Goal: Information Seeking & Learning: Check status

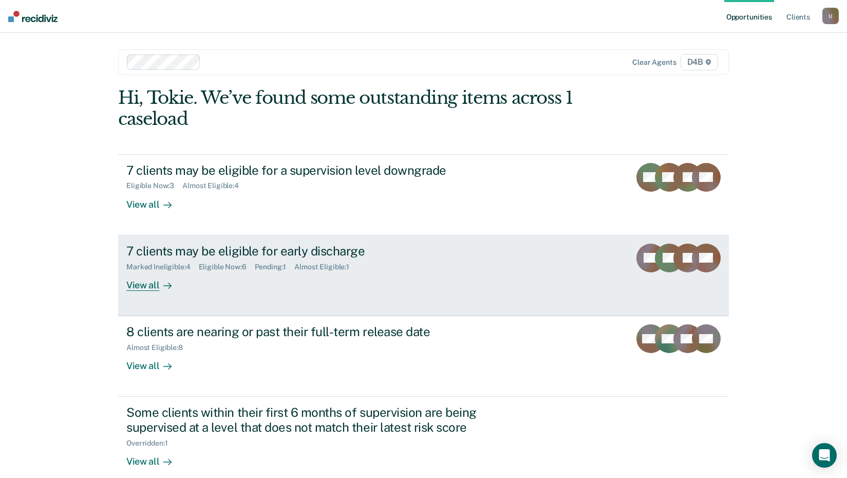
scroll to position [14, 0]
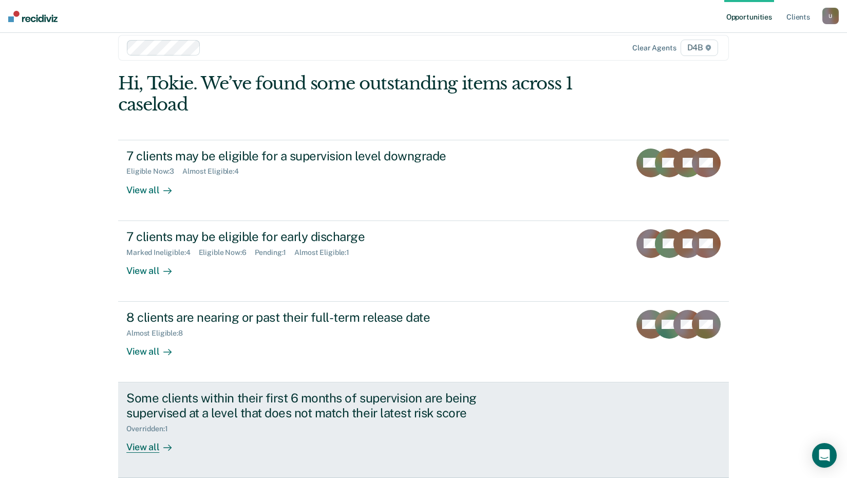
click at [133, 442] on div "View all" at bounding box center [155, 443] width 58 height 20
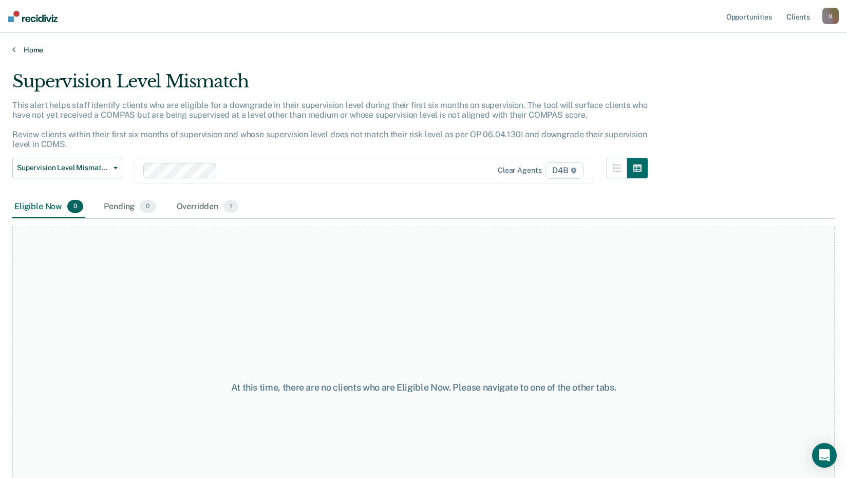
click at [22, 47] on link "Home" at bounding box center [423, 49] width 822 height 9
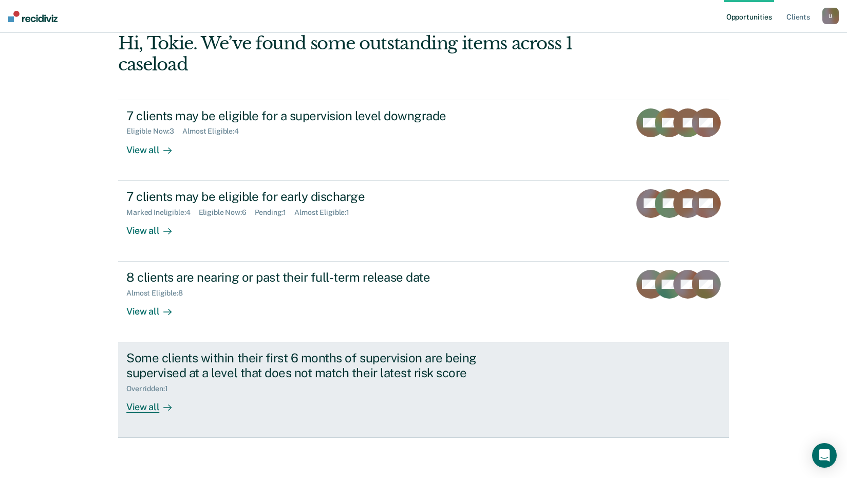
scroll to position [55, 0]
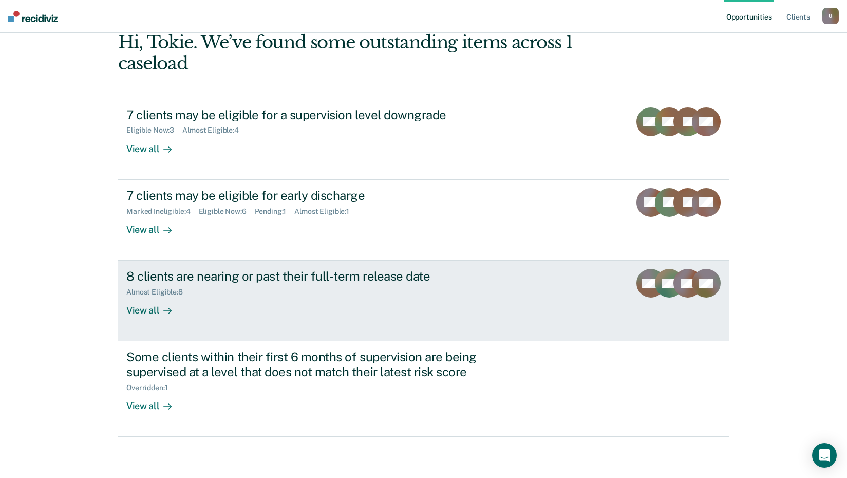
click at [139, 310] on div "View all" at bounding box center [155, 306] width 58 height 20
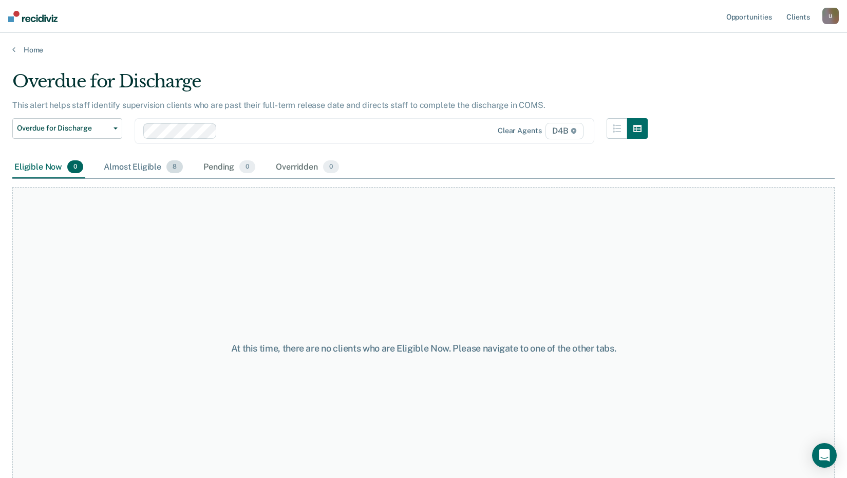
click at [136, 165] on div "Almost Eligible 8" at bounding box center [143, 167] width 83 height 23
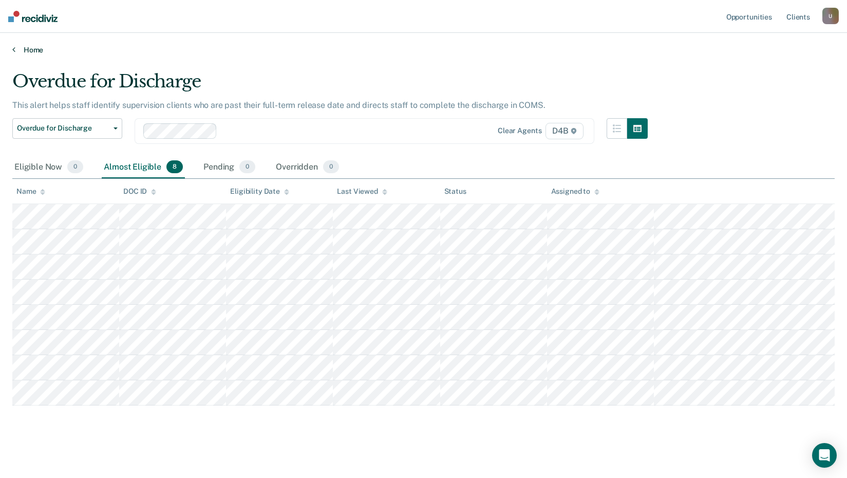
click at [32, 48] on link "Home" at bounding box center [423, 49] width 822 height 9
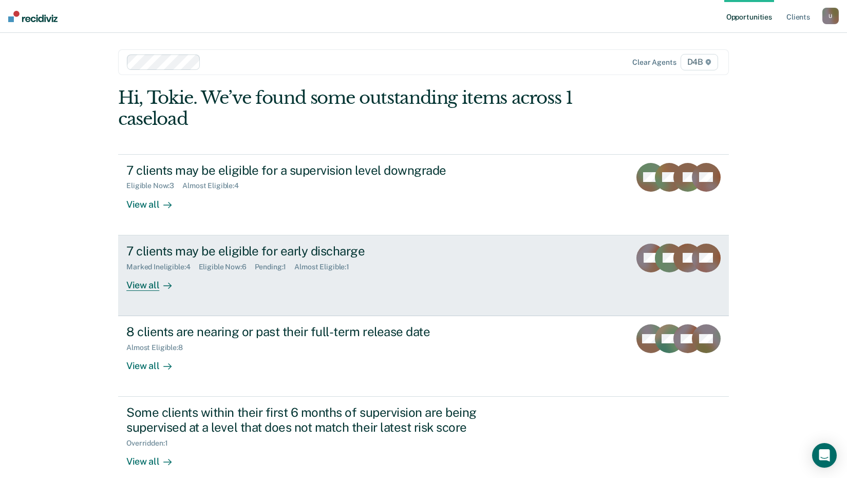
click at [138, 285] on div "View all" at bounding box center [155, 281] width 58 height 20
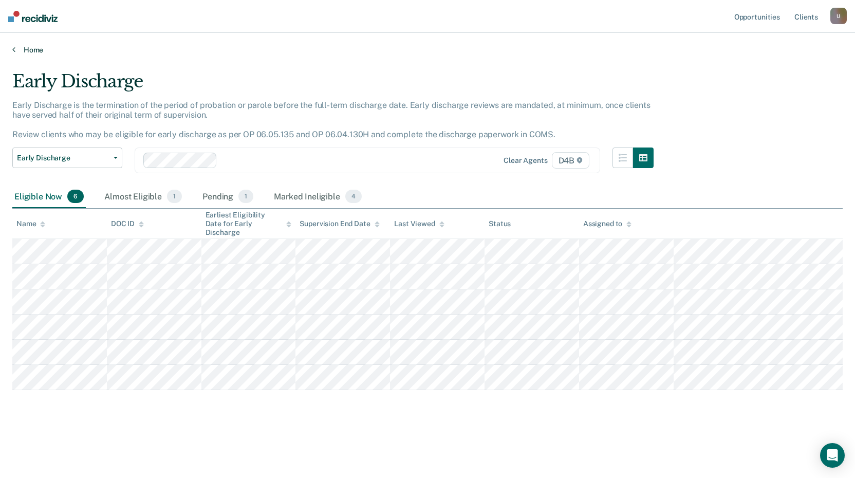
click at [33, 45] on link "Home" at bounding box center [427, 49] width 830 height 9
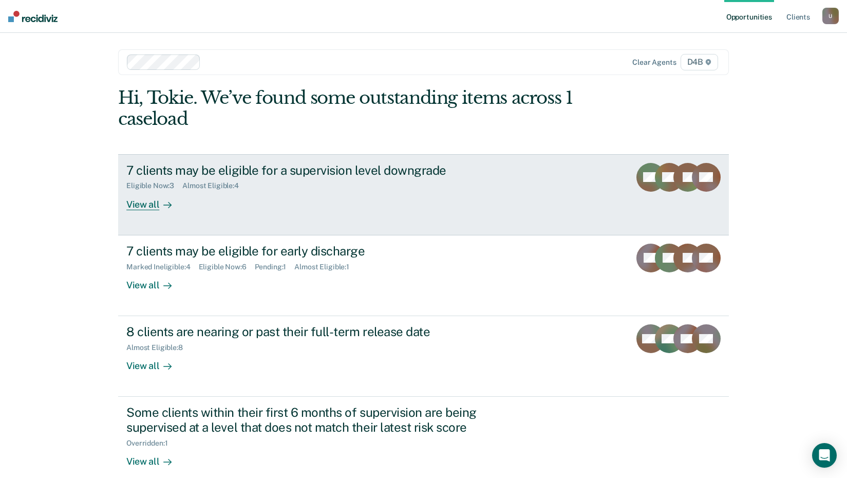
click at [138, 205] on div "View all" at bounding box center [155, 200] width 58 height 20
